Goal: Find specific page/section: Find specific page/section

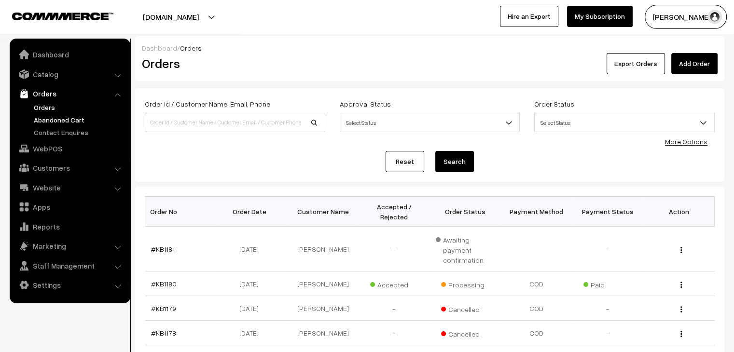
click at [70, 118] on link "Abandoned Cart" at bounding box center [79, 120] width 96 height 10
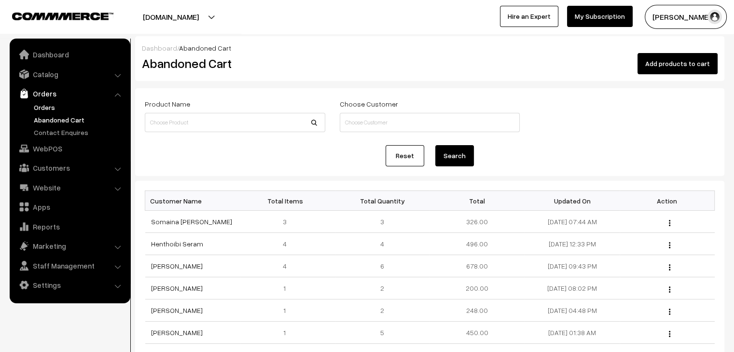
click at [66, 105] on link "Orders" at bounding box center [79, 107] width 96 height 10
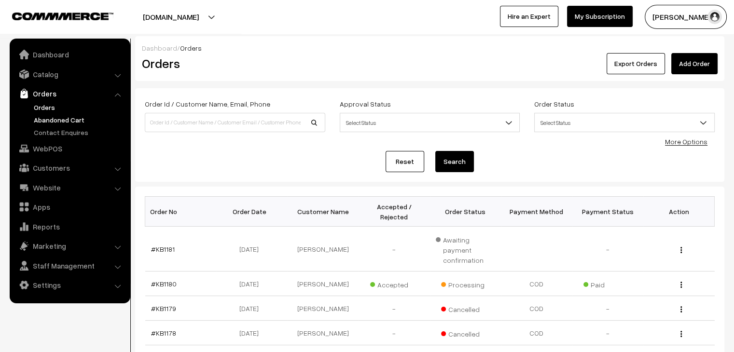
click at [56, 117] on link "Abandoned Cart" at bounding box center [79, 120] width 96 height 10
